Goal: Task Accomplishment & Management: Complete application form

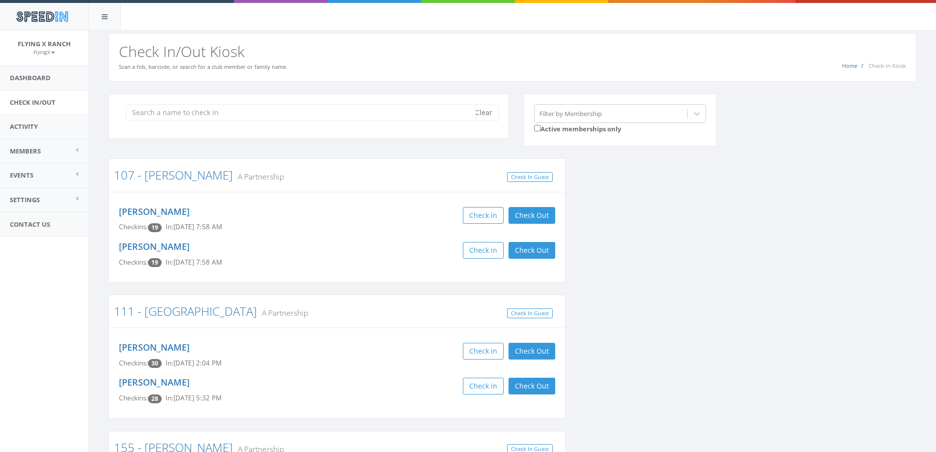
click at [155, 111] on input "search" at bounding box center [301, 112] width 350 height 17
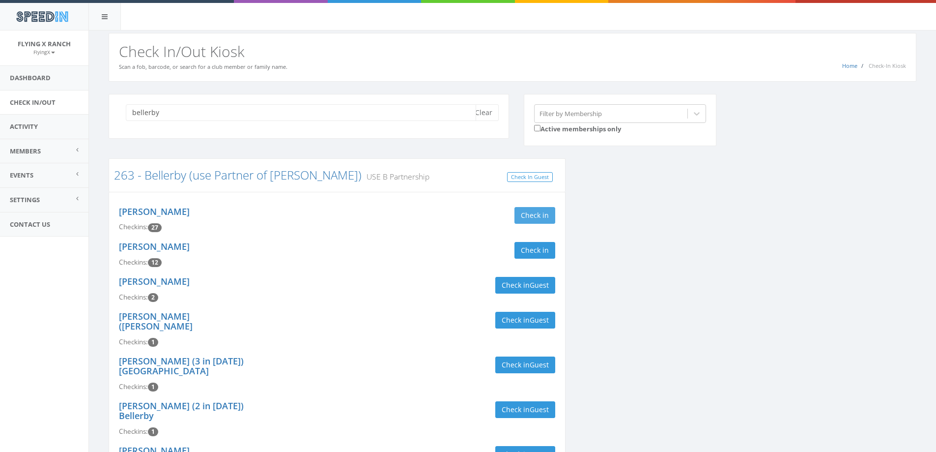
type input "bellerby"
click at [541, 221] on button "Check in" at bounding box center [535, 215] width 41 height 17
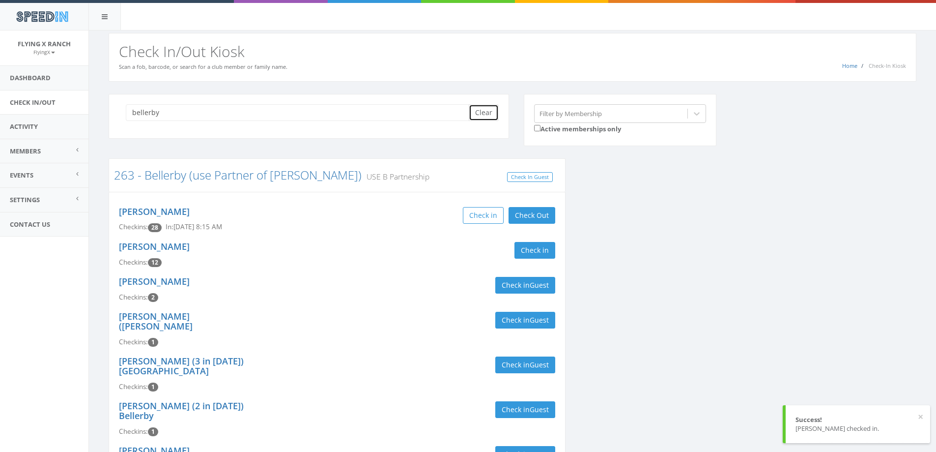
click at [477, 109] on button "Clear" at bounding box center [484, 112] width 30 height 17
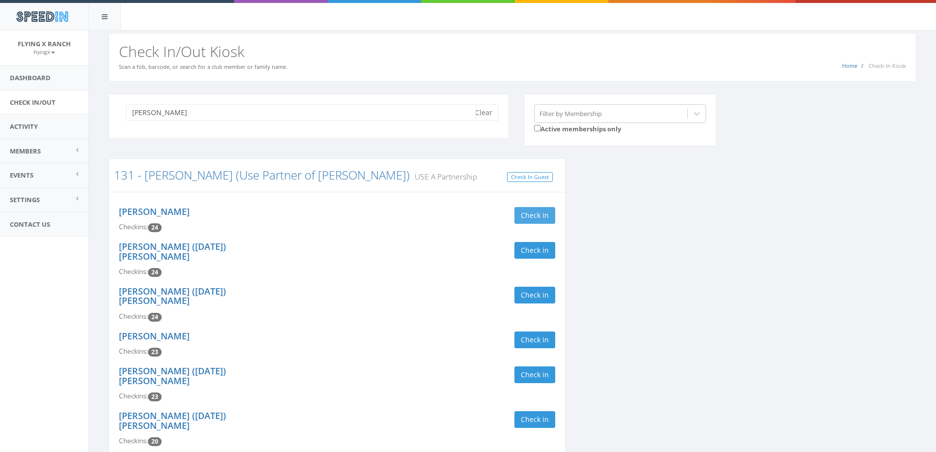
type input "[PERSON_NAME]"
click at [539, 214] on button "Check in" at bounding box center [535, 215] width 41 height 17
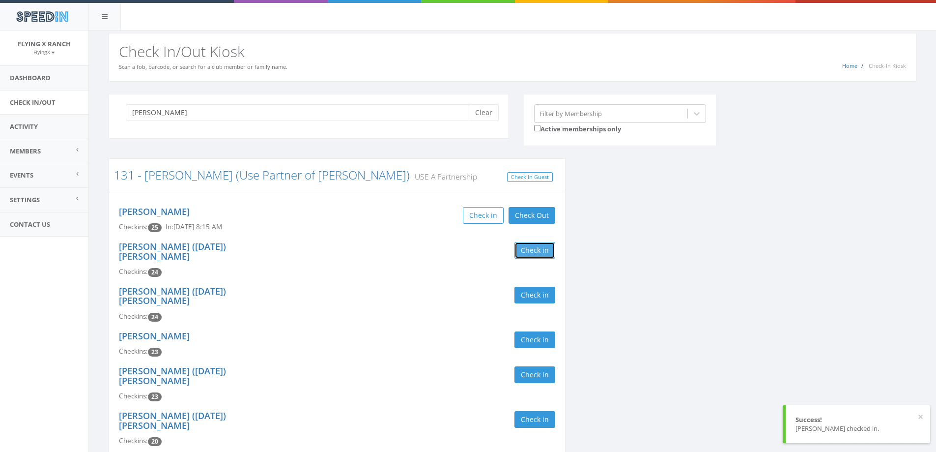
click at [543, 247] on button "Check in" at bounding box center [535, 250] width 41 height 17
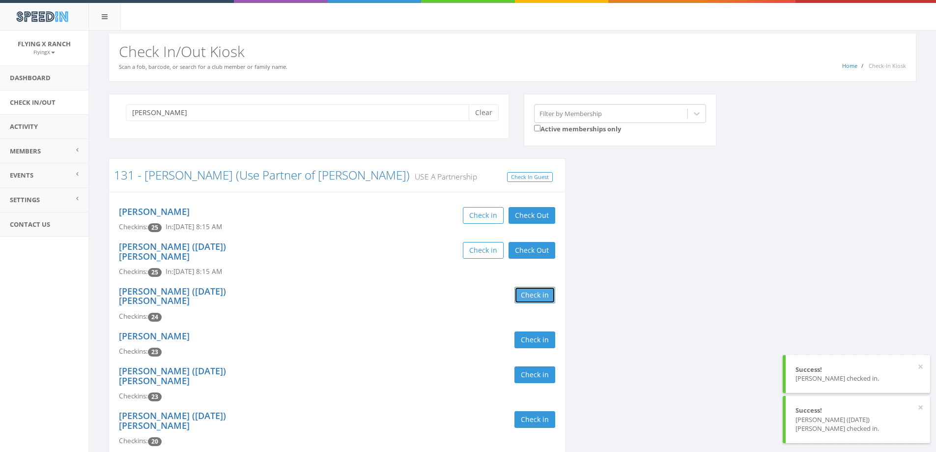
click at [541, 287] on button "Check in" at bounding box center [535, 295] width 41 height 17
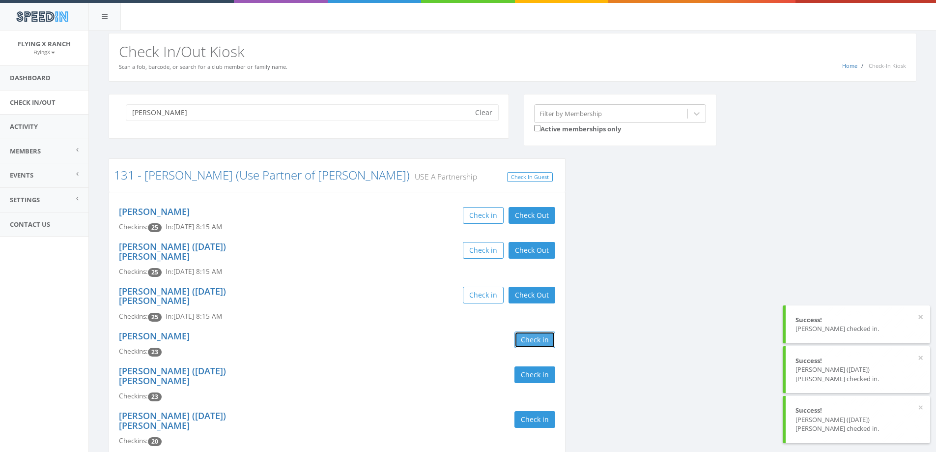
click at [539, 331] on button "Check in" at bounding box center [535, 339] width 41 height 17
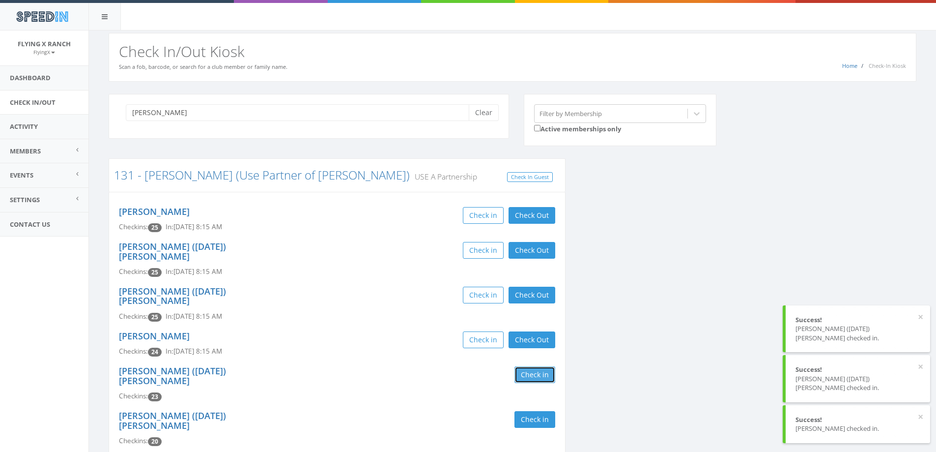
click at [535, 366] on button "Check in" at bounding box center [535, 374] width 41 height 17
click at [539, 411] on button "Check in" at bounding box center [535, 419] width 41 height 17
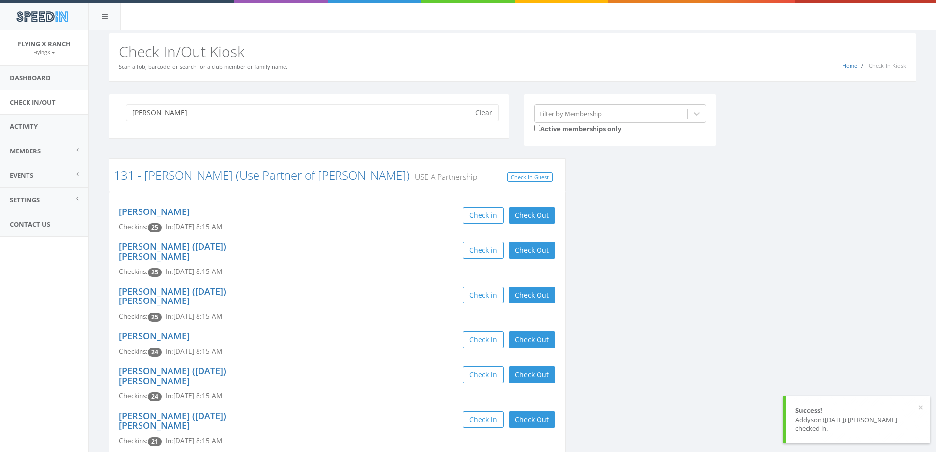
click at [395, 376] on div "[PERSON_NAME] ([DATE]) [PERSON_NAME] Checkins: 24 In: [DATE] 8:15 AM Check in C…" at bounding box center [337, 383] width 451 height 45
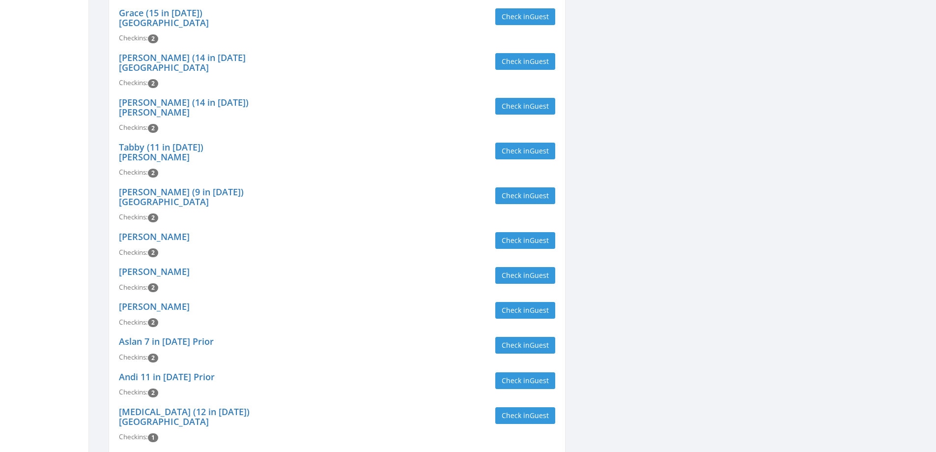
scroll to position [1032, 0]
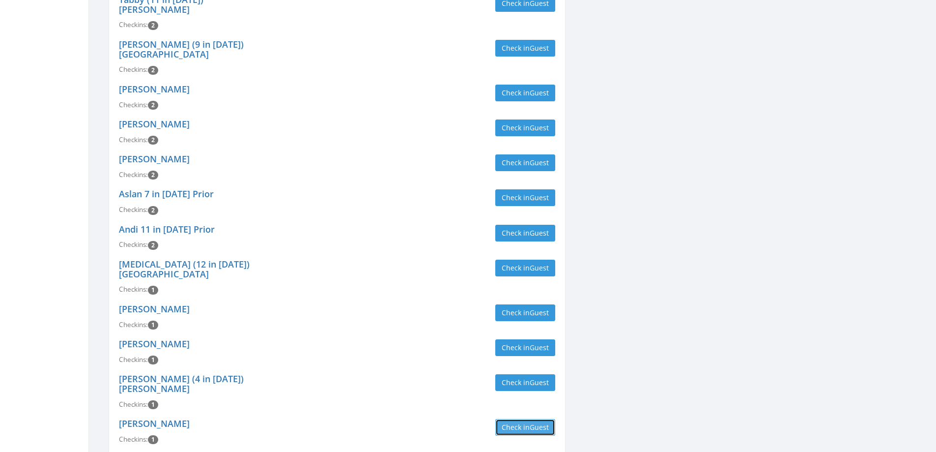
click at [507, 419] on button "Check in Guest" at bounding box center [525, 427] width 60 height 17
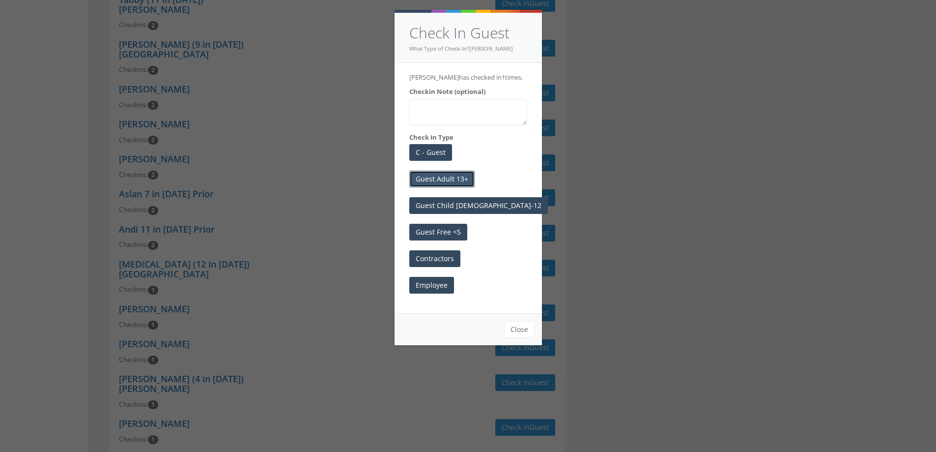
click at [454, 172] on button "Guest Adult 13+" at bounding box center [441, 179] width 65 height 17
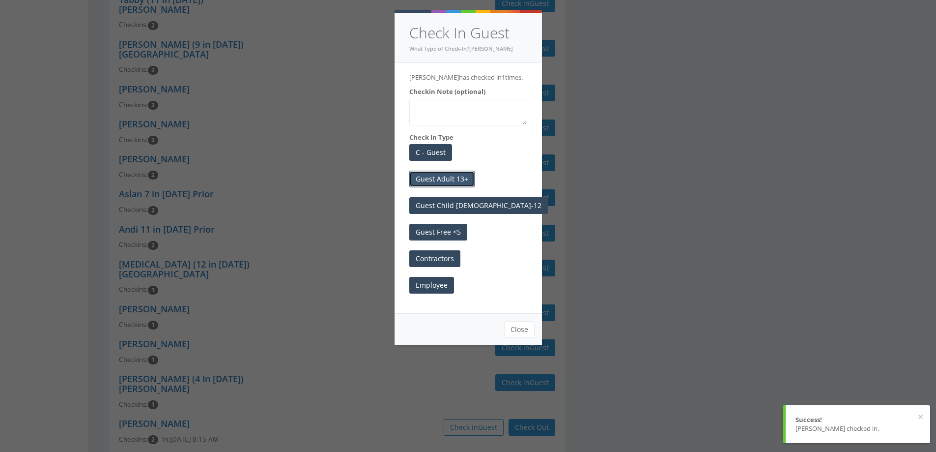
click at [463, 180] on button "Guest Adult 13+" at bounding box center [441, 179] width 65 height 17
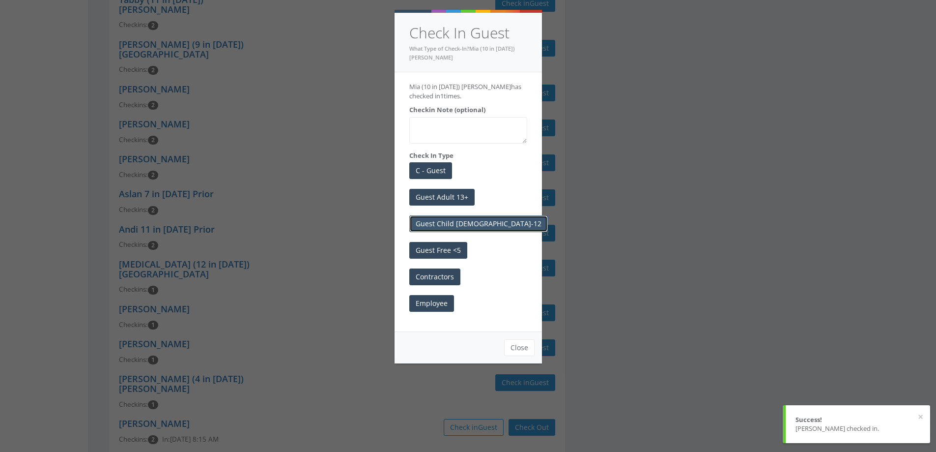
click at [457, 223] on button "Guest Child [DEMOGRAPHIC_DATA]-12" at bounding box center [478, 223] width 139 height 17
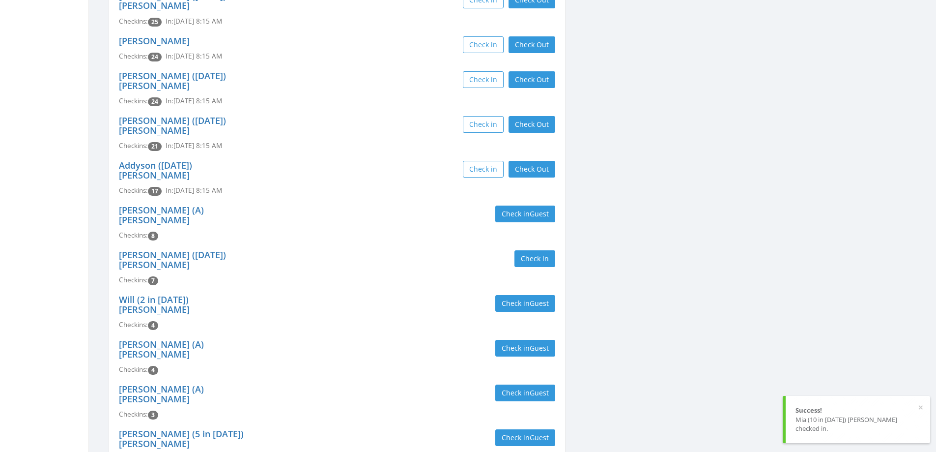
scroll to position [0, 0]
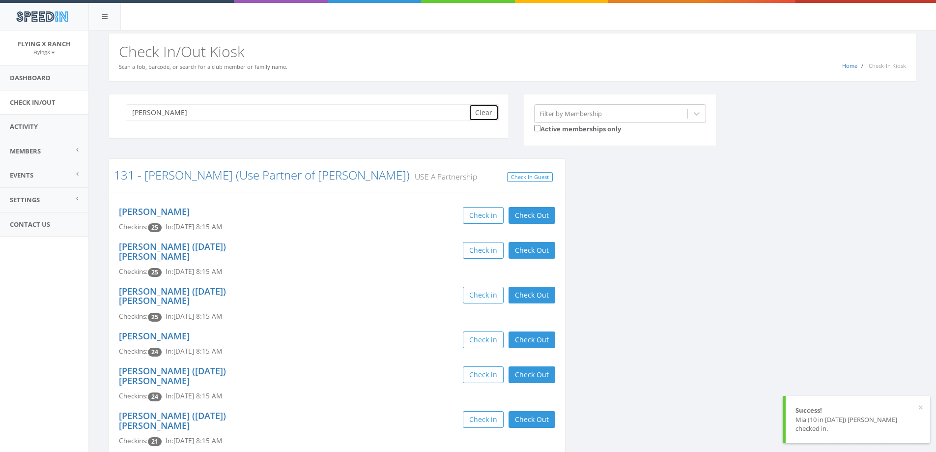
click at [487, 110] on button "Clear" at bounding box center [484, 112] width 30 height 17
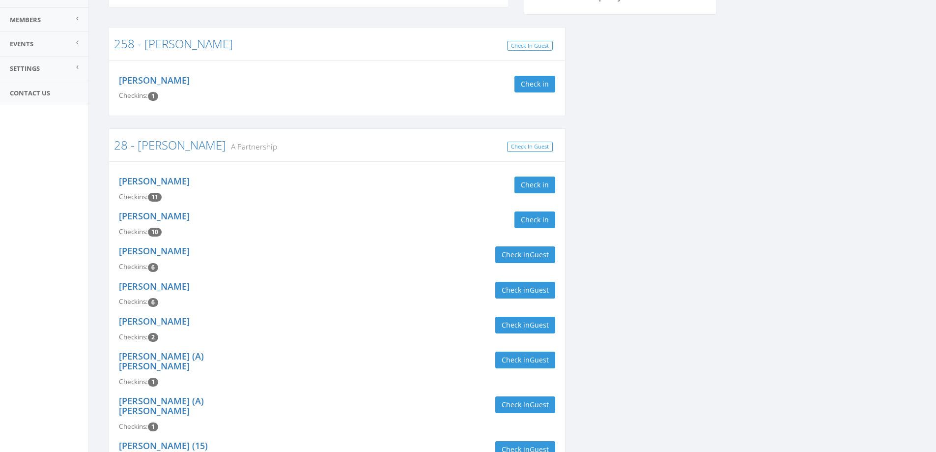
scroll to position [442, 0]
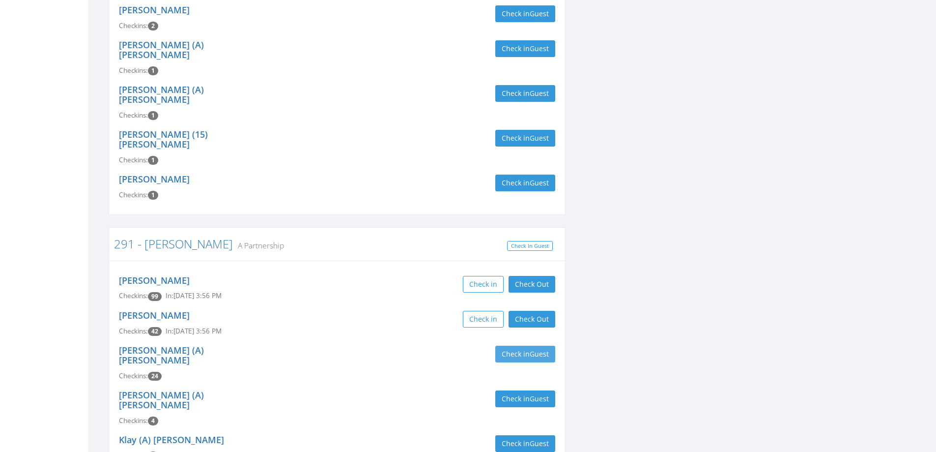
type input "[PERSON_NAME]"
click at [521, 346] on button "Check in Guest" at bounding box center [525, 354] width 60 height 17
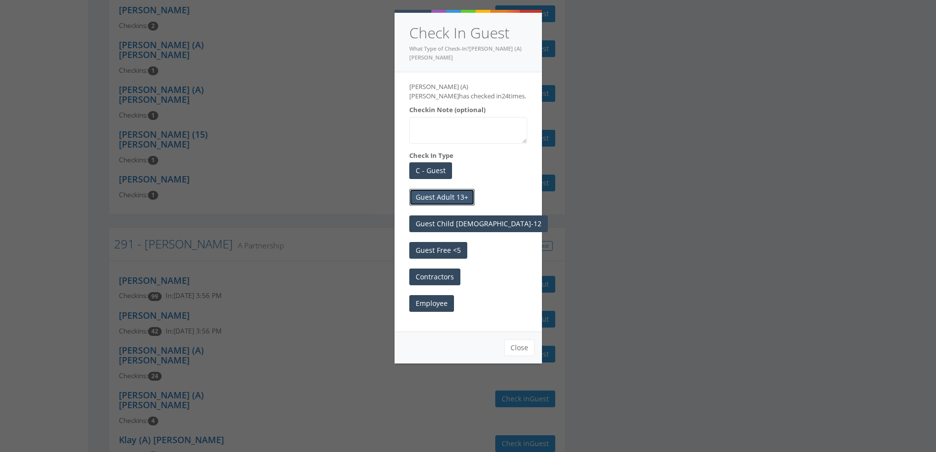
click at [455, 193] on button "Guest Adult 13+" at bounding box center [441, 197] width 65 height 17
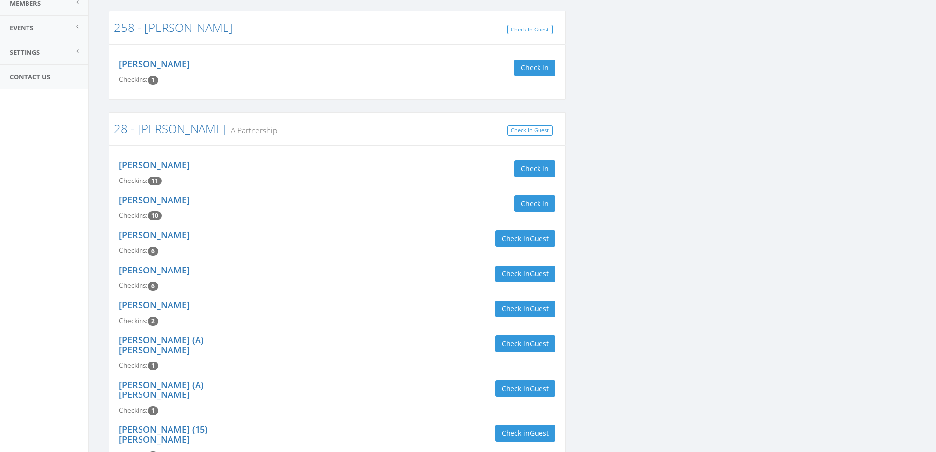
scroll to position [0, 0]
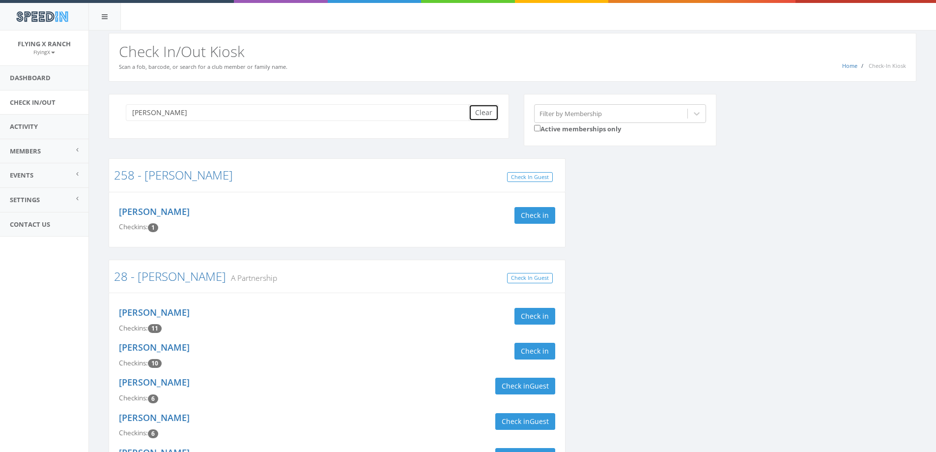
click at [482, 116] on button "Clear" at bounding box center [484, 112] width 30 height 17
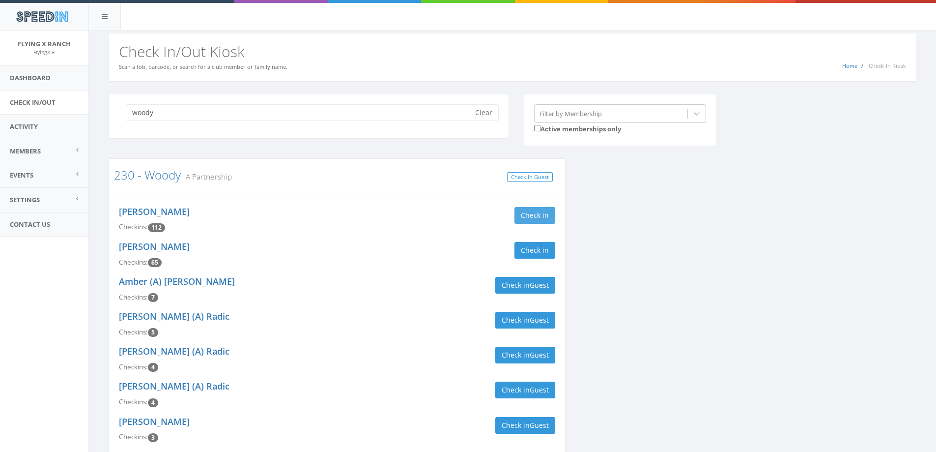
type input "woody"
click at [522, 213] on button "Check in" at bounding box center [535, 215] width 41 height 17
click at [533, 255] on button "Check in" at bounding box center [535, 250] width 41 height 17
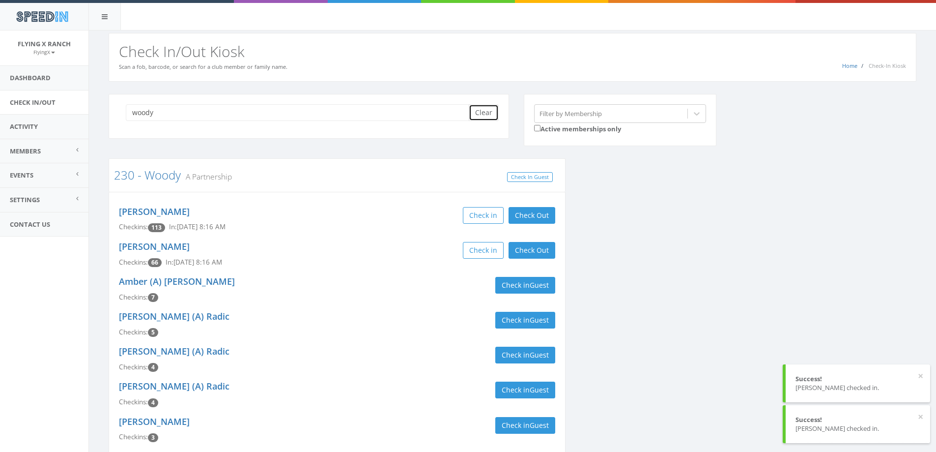
click at [477, 110] on button "Clear" at bounding box center [484, 112] width 30 height 17
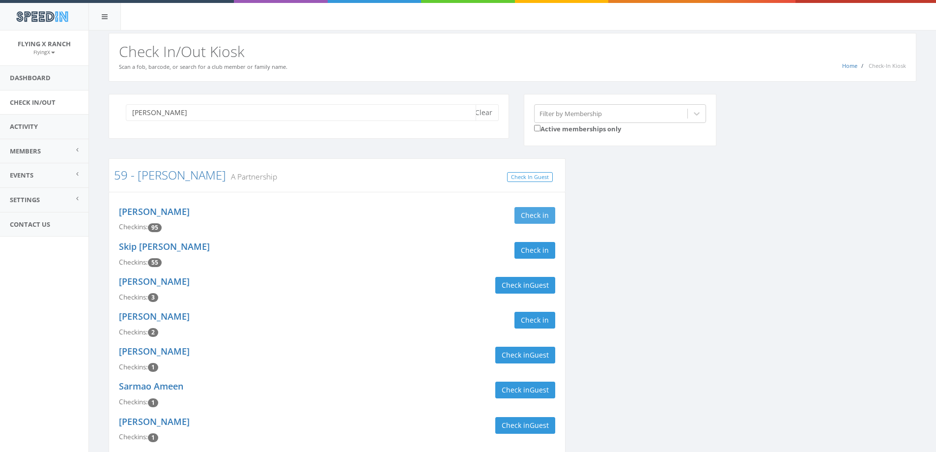
type input "[PERSON_NAME]"
click at [527, 214] on button "Check in" at bounding box center [535, 215] width 41 height 17
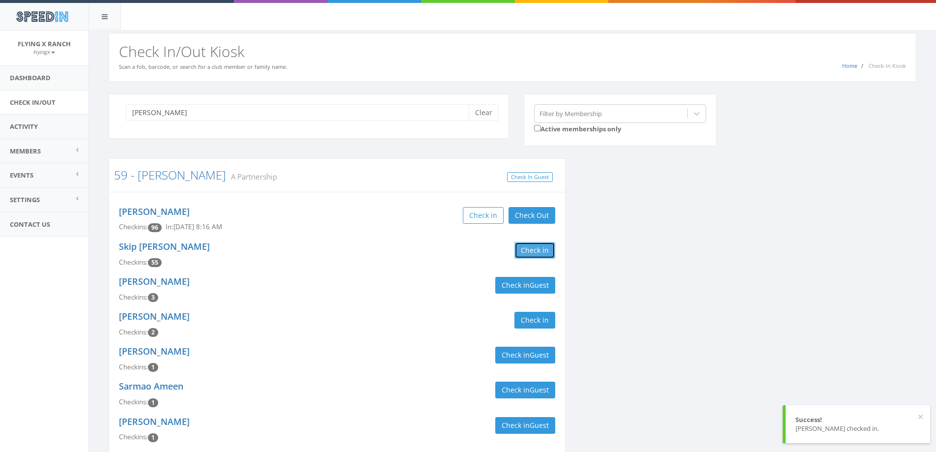
click at [531, 251] on button "Check in" at bounding box center [535, 250] width 41 height 17
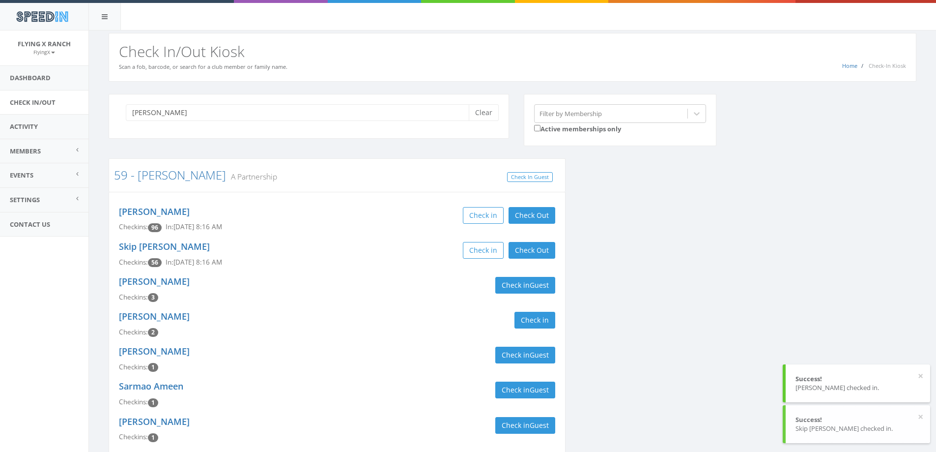
click at [476, 122] on div "[PERSON_NAME] Clear" at bounding box center [309, 116] width 401 height 45
click at [487, 116] on button "Clear" at bounding box center [484, 112] width 30 height 17
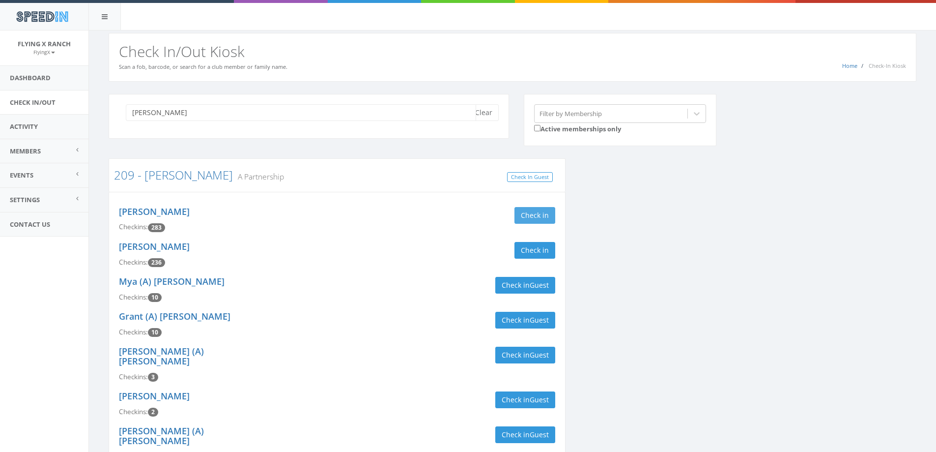
type input "[PERSON_NAME]"
click at [546, 210] on button "Check in" at bounding box center [535, 215] width 41 height 17
click at [542, 242] on button "Check in" at bounding box center [535, 250] width 41 height 17
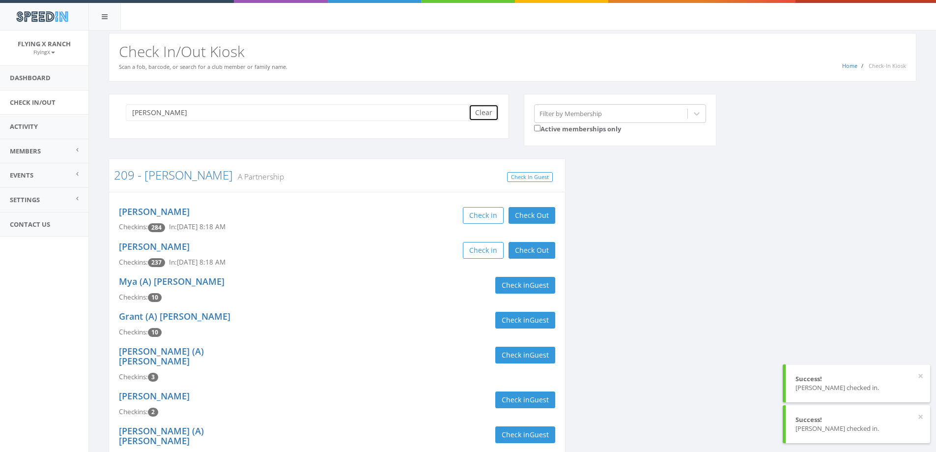
click at [487, 107] on button "Clear" at bounding box center [484, 112] width 30 height 17
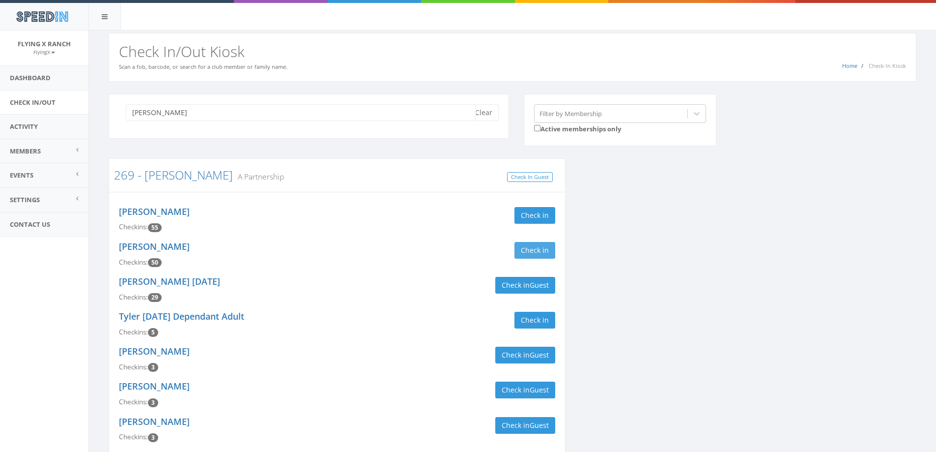
type input "[PERSON_NAME]"
click at [535, 253] on button "Check in" at bounding box center [535, 250] width 41 height 17
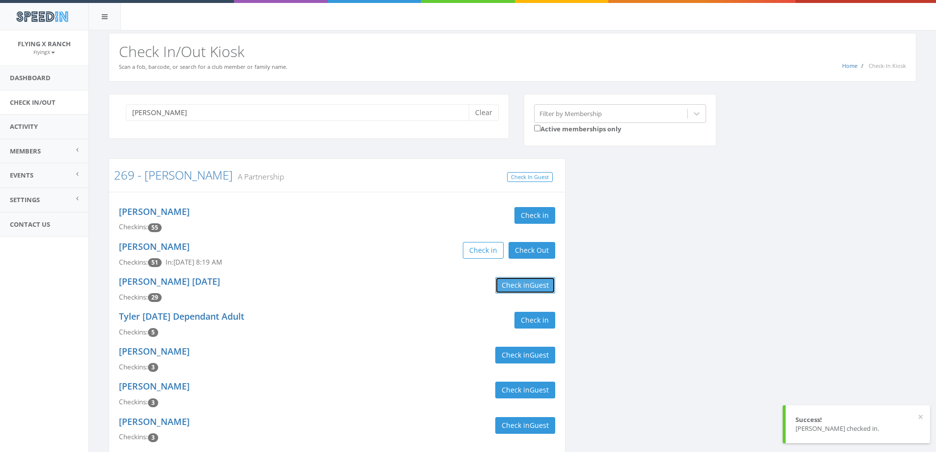
click at [532, 290] on button "Check in Guest" at bounding box center [525, 285] width 60 height 17
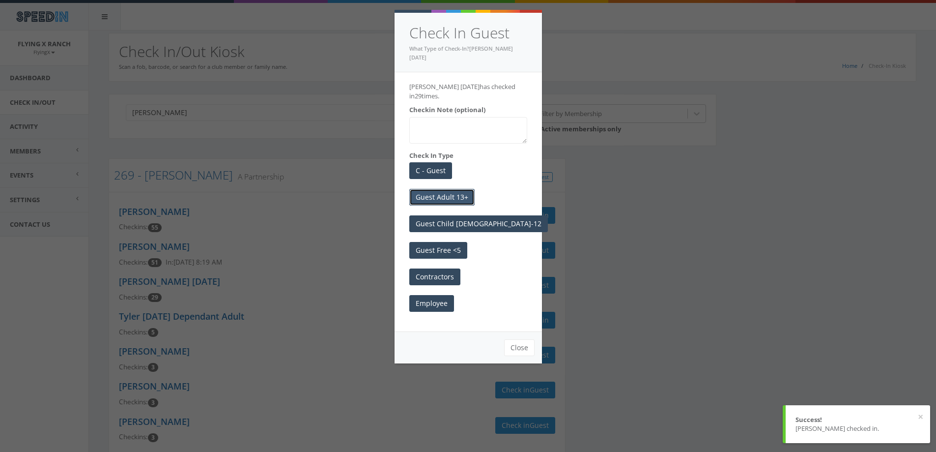
click at [459, 191] on button "Guest Adult 13+" at bounding box center [441, 197] width 65 height 17
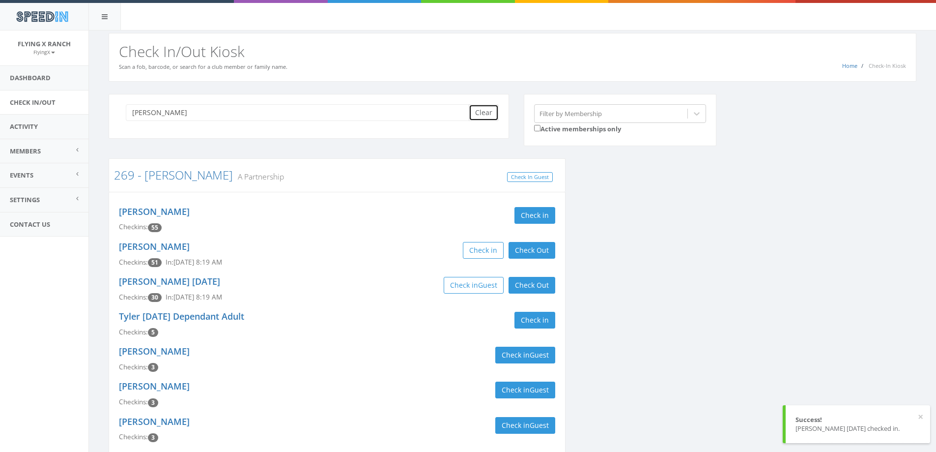
click at [481, 115] on button "Clear" at bounding box center [484, 112] width 30 height 17
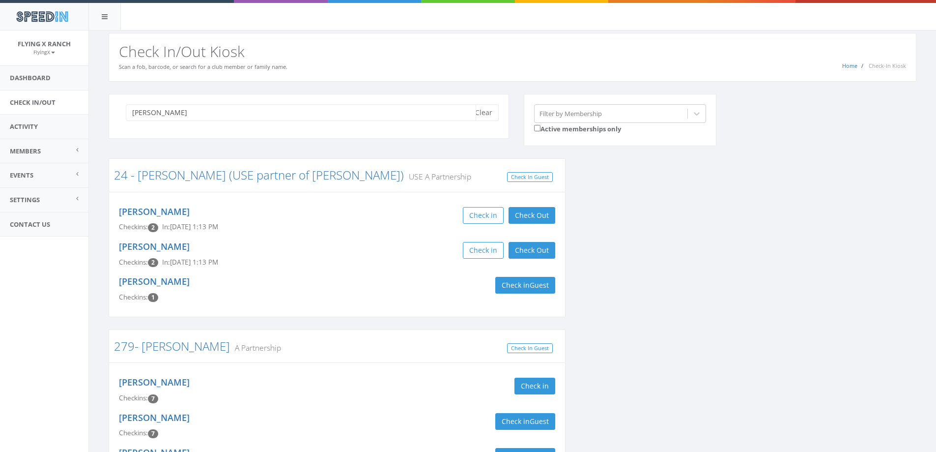
type input "[PERSON_NAME]"
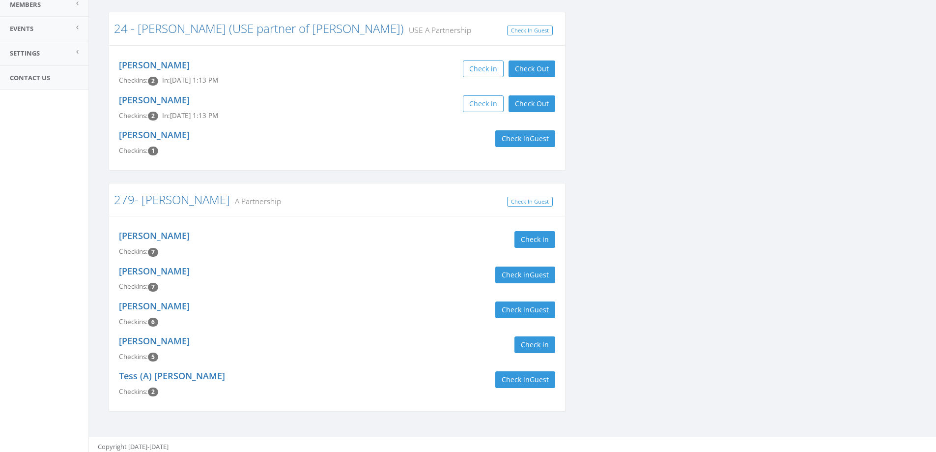
scroll to position [150, 0]
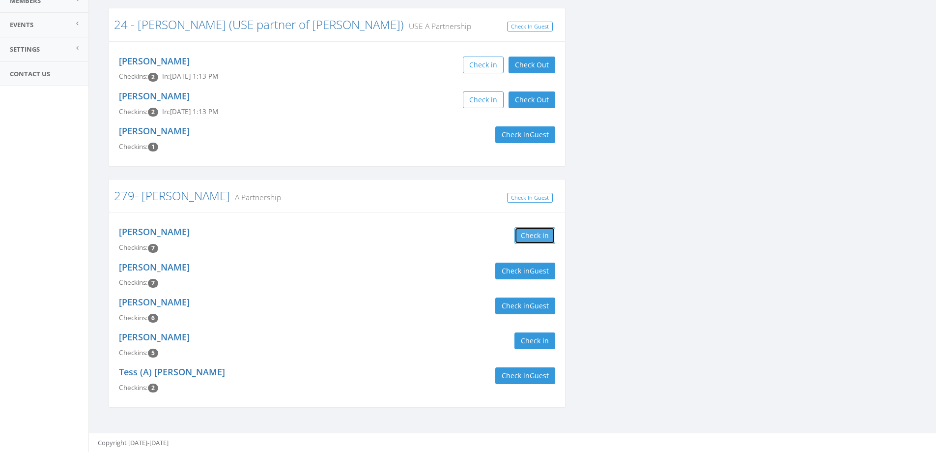
click at [522, 238] on button "Check in" at bounding box center [535, 235] width 41 height 17
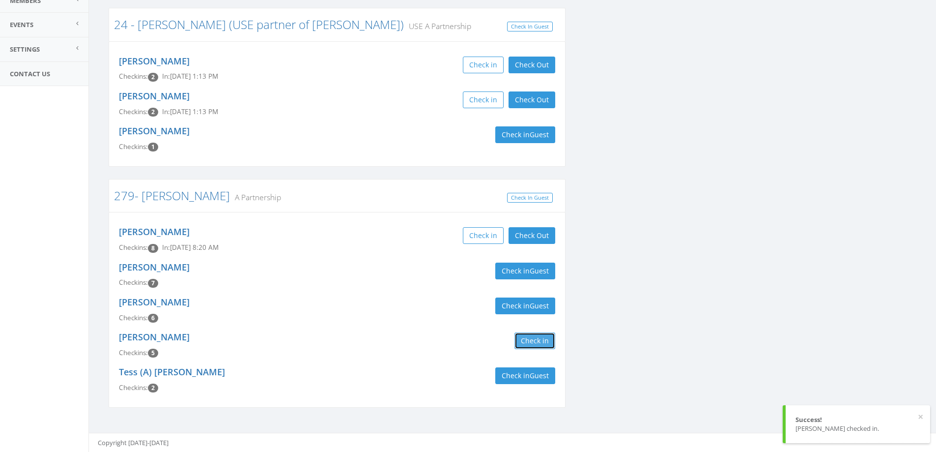
click at [540, 342] on button "Check in" at bounding box center [535, 340] width 41 height 17
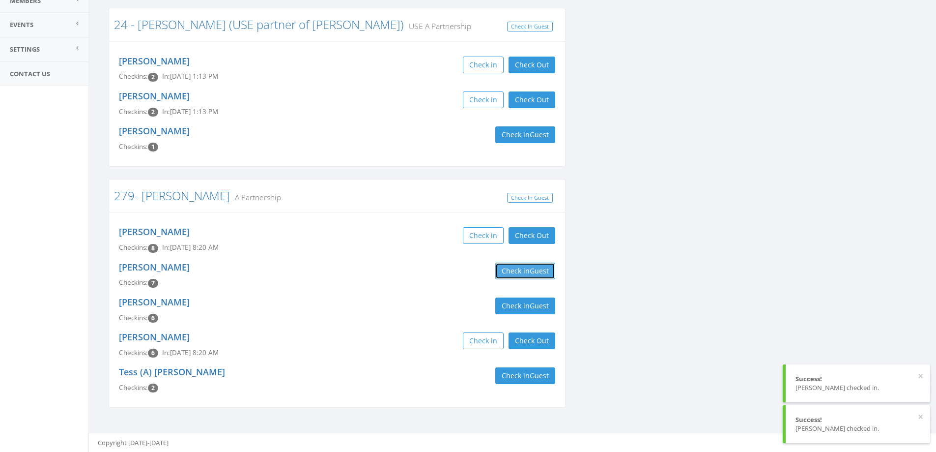
click at [531, 267] on span "Guest" at bounding box center [539, 270] width 19 height 9
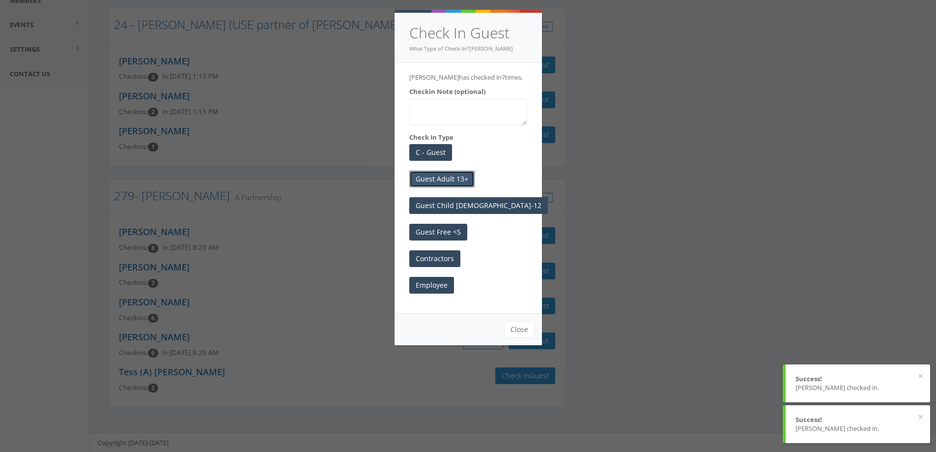
click at [460, 187] on button "Guest Adult 13+" at bounding box center [441, 179] width 65 height 17
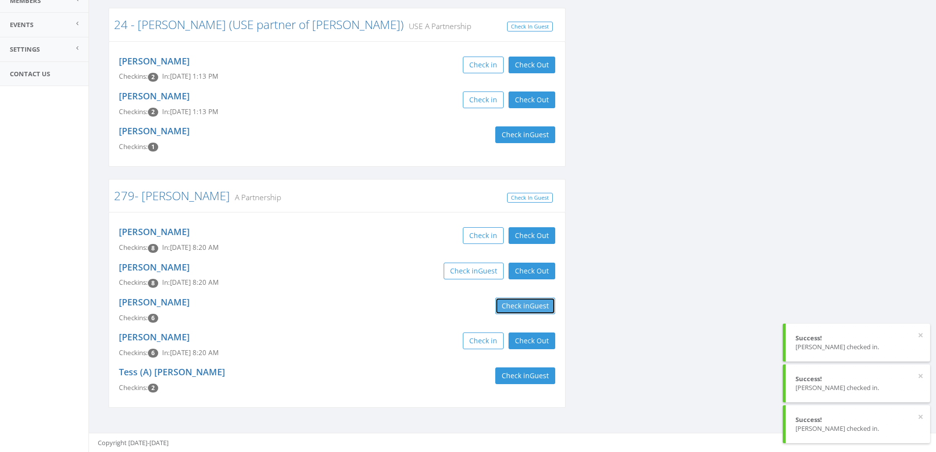
click at [546, 307] on span "Guest" at bounding box center [539, 305] width 19 height 9
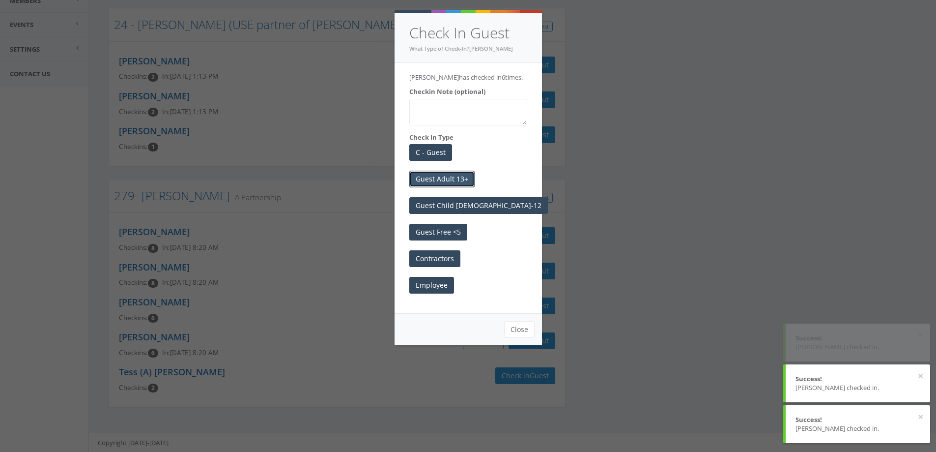
click at [465, 187] on button "Guest Adult 13+" at bounding box center [441, 179] width 65 height 17
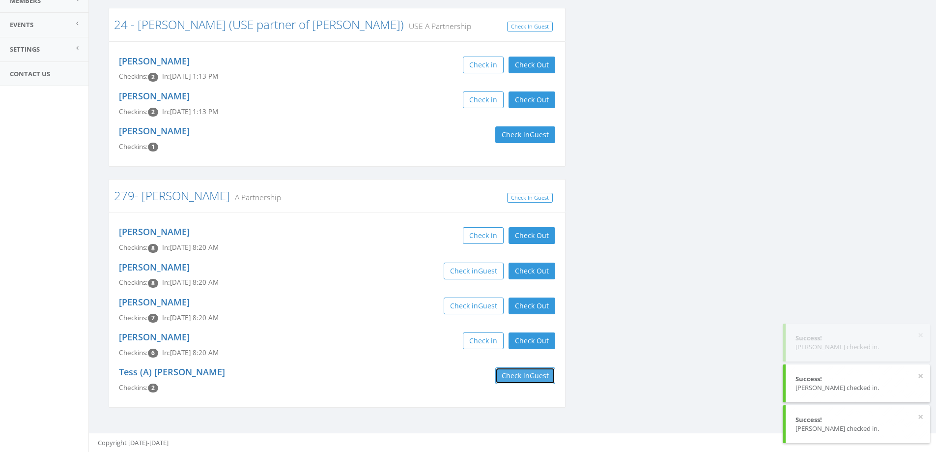
click at [516, 378] on button "Check in Guest" at bounding box center [525, 375] width 60 height 17
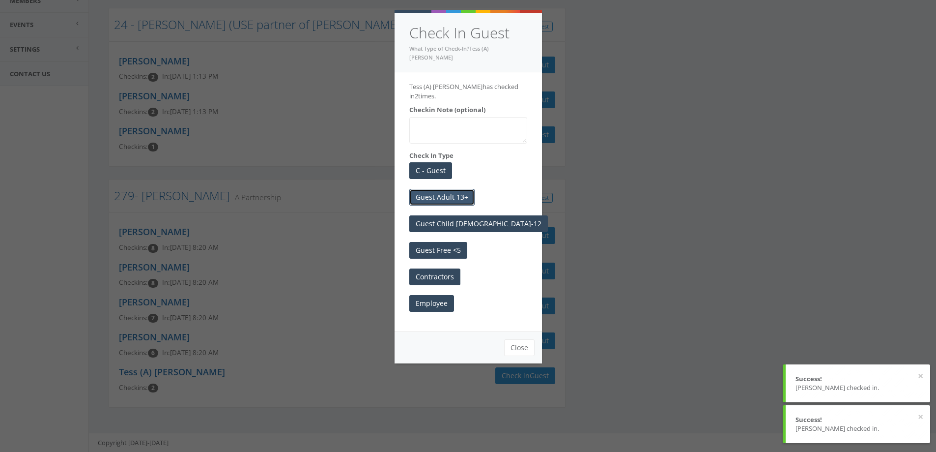
click at [466, 190] on button "Guest Adult 13+" at bounding box center [441, 197] width 65 height 17
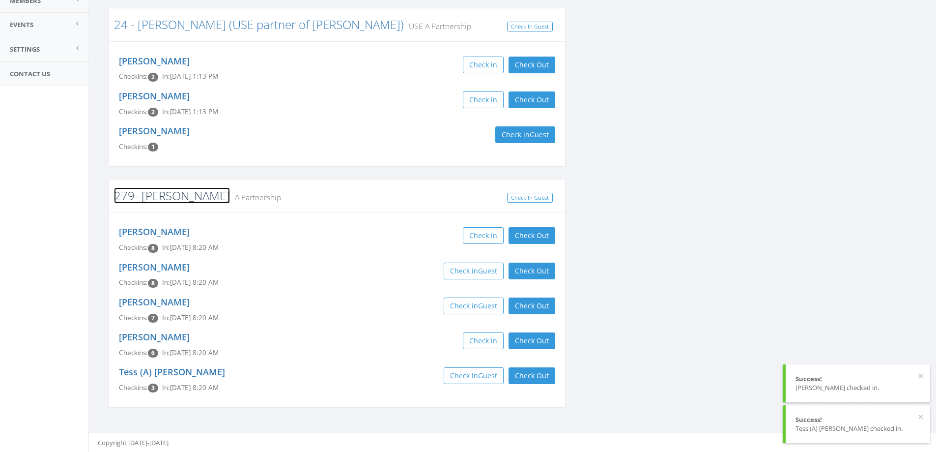
click at [155, 197] on link "279- [PERSON_NAME]" at bounding box center [172, 195] width 116 height 16
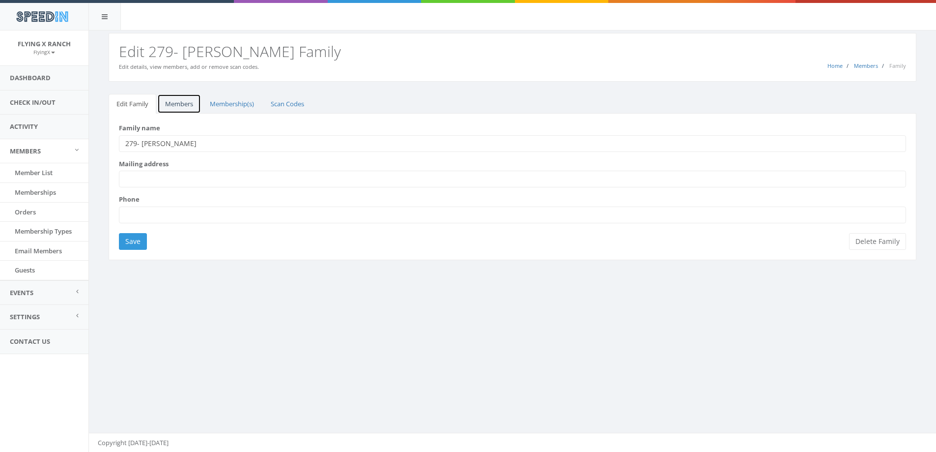
click at [181, 107] on link "Members" at bounding box center [179, 104] width 44 height 20
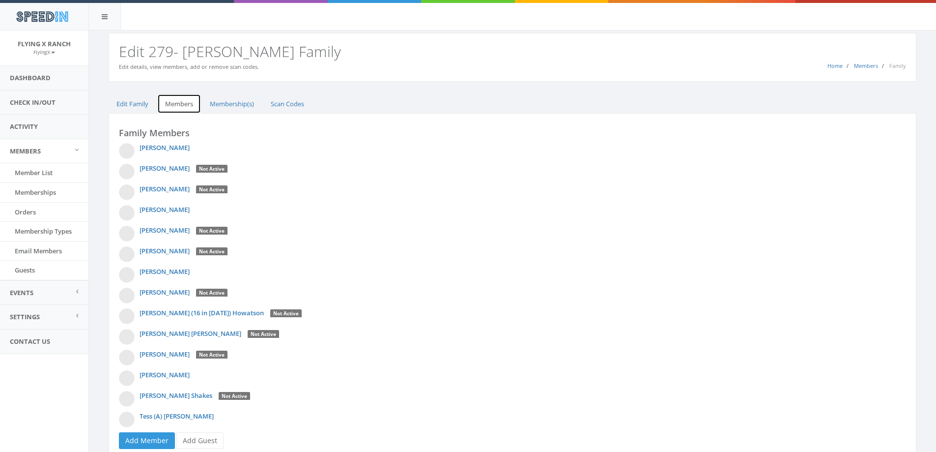
scroll to position [39, 0]
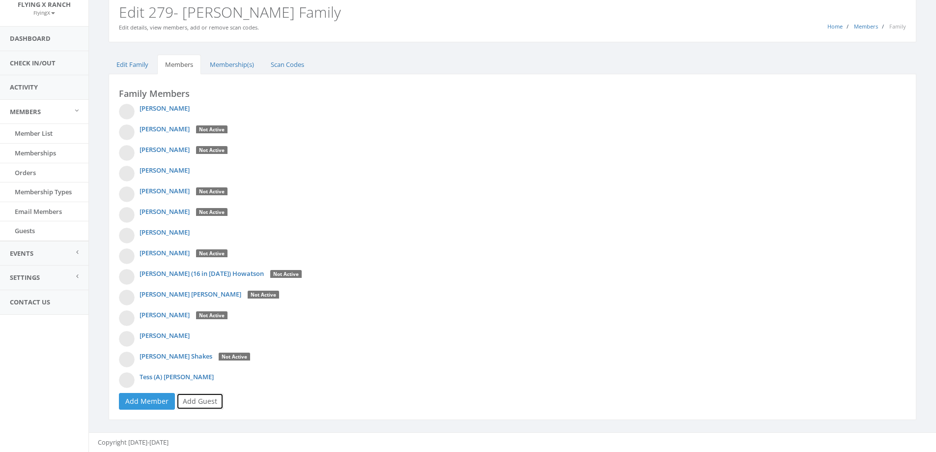
click at [193, 398] on link "Add Guest" at bounding box center [199, 401] width 47 height 17
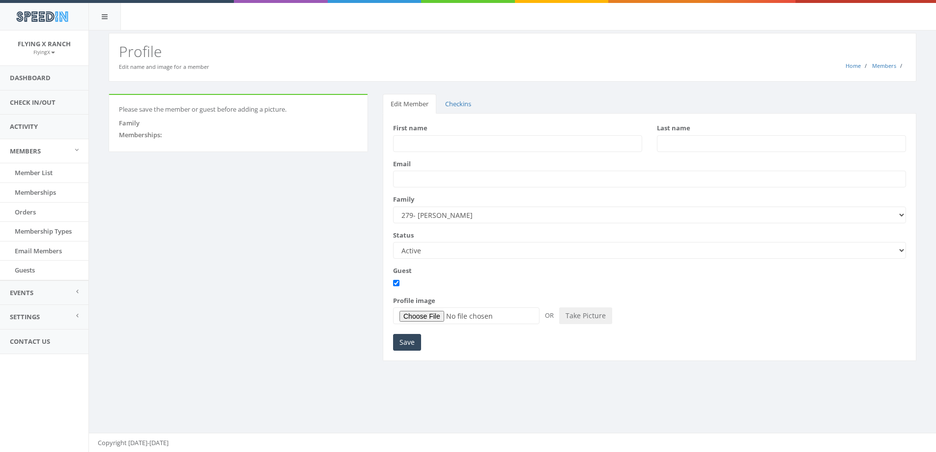
click at [478, 143] on input "First name" at bounding box center [517, 143] width 249 height 17
type input "Brad"
type input "Emrick"
